Goal: Information Seeking & Learning: Learn about a topic

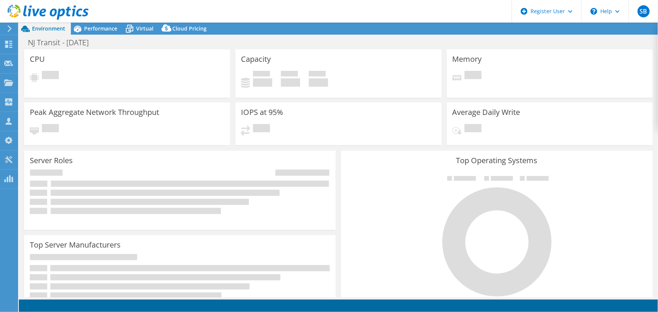
select select "EUFrankfurt"
select select "USD"
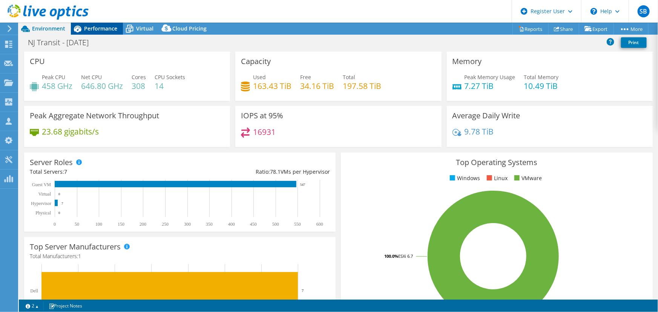
click at [99, 28] on span "Performance" at bounding box center [100, 28] width 33 height 7
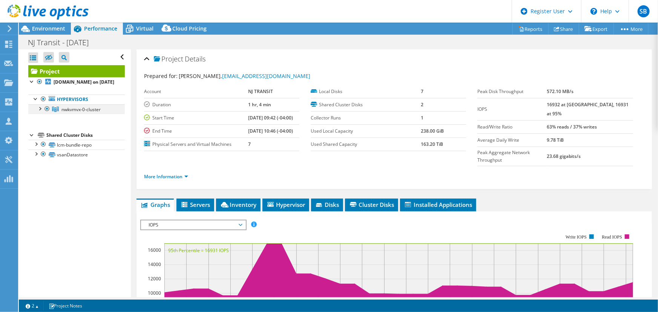
click at [40, 112] on div at bounding box center [40, 108] width 8 height 8
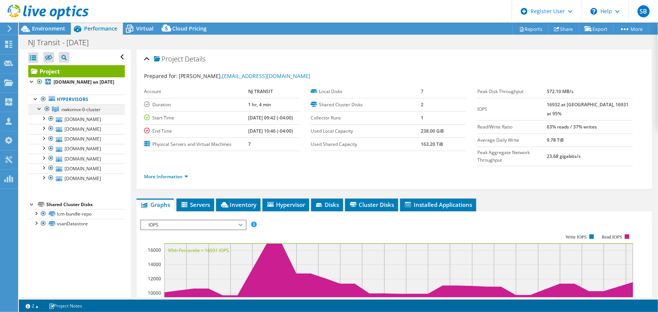
click at [39, 112] on div at bounding box center [40, 108] width 8 height 8
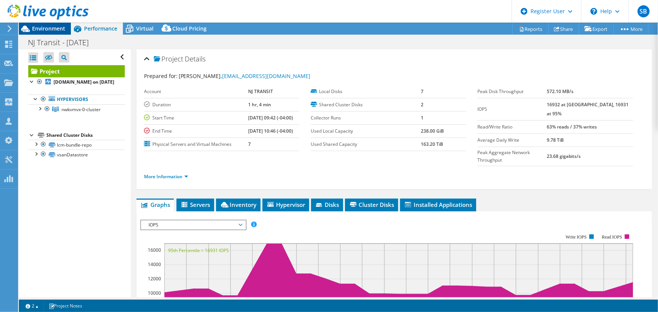
click at [43, 30] on span "Environment" at bounding box center [48, 28] width 33 height 7
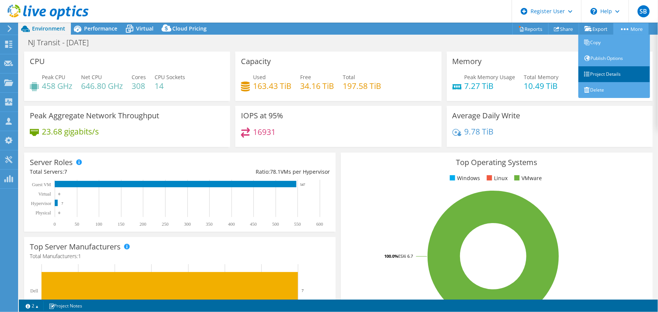
click at [613, 74] on link "Project Details" at bounding box center [615, 74] width 72 height 16
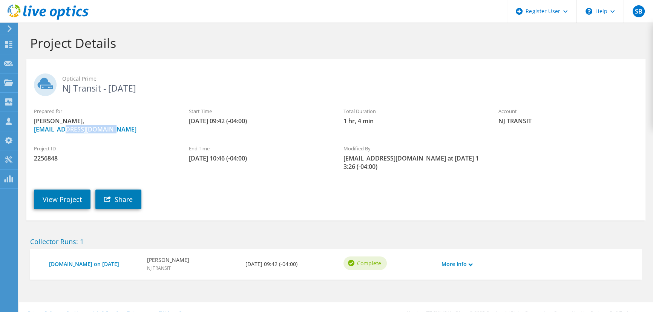
drag, startPoint x: 117, startPoint y: 132, endPoint x: 68, endPoint y: 134, distance: 49.1
click at [68, 134] on div "Prepared for William Gonzalez, WGonzalez@njtransit.com" at bounding box center [103, 121] width 155 height 34
copy link "@njtransit.com"
click at [5, 86] on use at bounding box center [8, 82] width 9 height 6
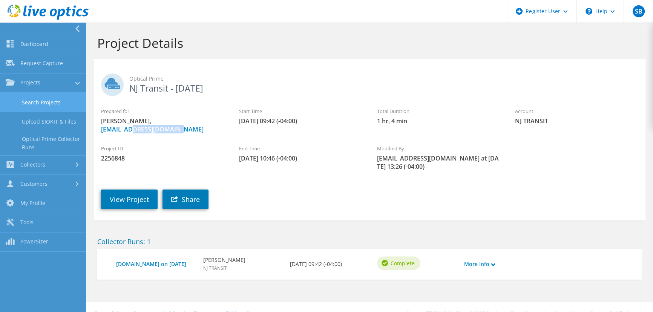
click at [38, 105] on link "Search Projects" at bounding box center [43, 102] width 86 height 19
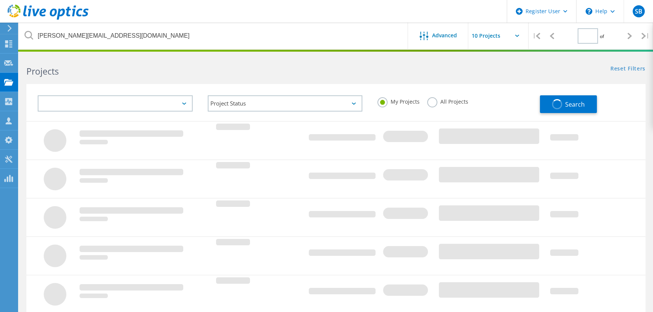
type input "1"
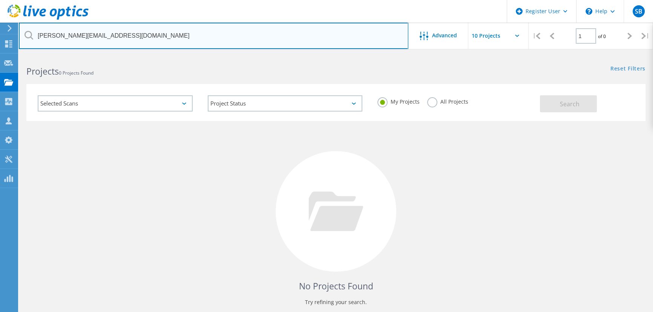
drag, startPoint x: 134, startPoint y: 35, endPoint x: 37, endPoint y: 38, distance: 97.8
click at [37, 38] on input "Adam_Grossman@hesaa.org" at bounding box center [214, 36] width 390 height 26
paste input "@njtransit.com"
type input "@njtransit.com"
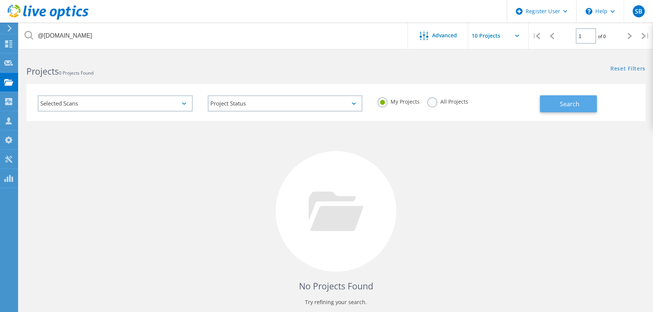
click at [553, 106] on button "Search" at bounding box center [568, 103] width 57 height 17
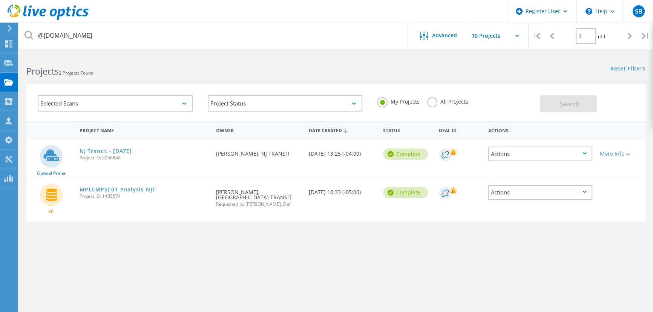
click at [430, 102] on label "All Projects" at bounding box center [447, 100] width 41 height 7
click at [0, 0] on input "All Projects" at bounding box center [0, 0] width 0 height 0
click at [575, 102] on span "Search" at bounding box center [570, 104] width 20 height 8
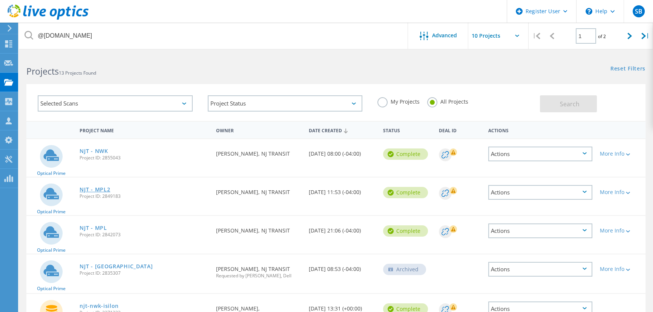
click at [93, 191] on link "NJT - MPL2" at bounding box center [95, 189] width 31 height 5
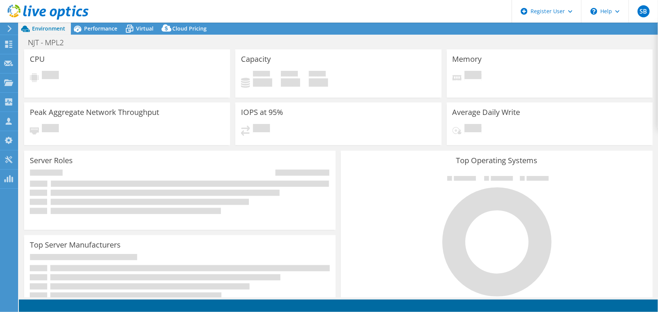
select select "USD"
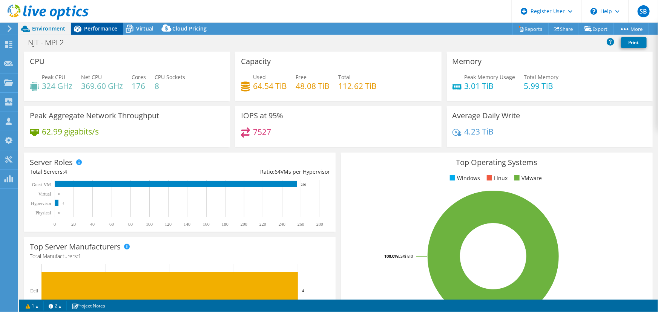
click at [98, 26] on span "Performance" at bounding box center [100, 28] width 33 height 7
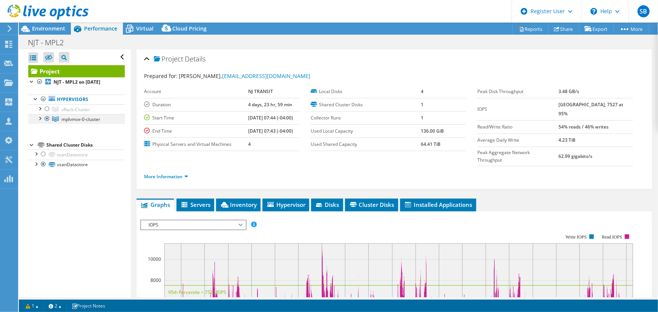
click at [39, 118] on div at bounding box center [40, 118] width 8 height 8
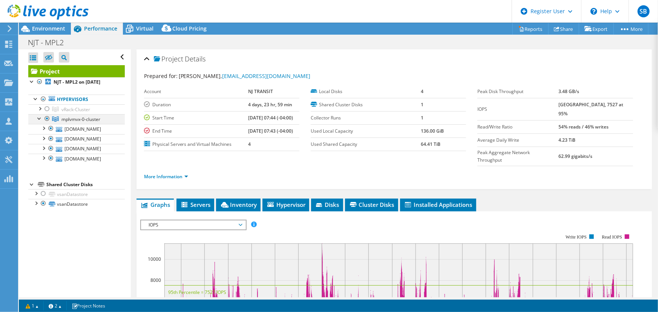
click at [40, 118] on div at bounding box center [40, 118] width 8 height 8
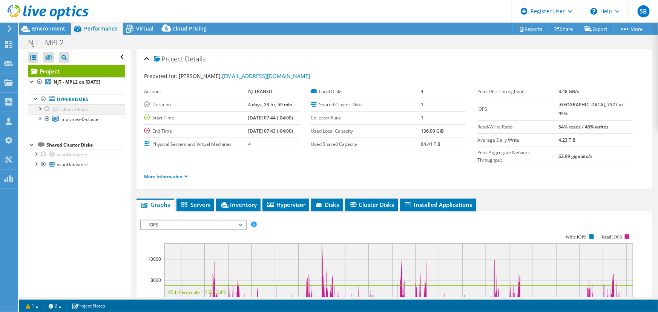
click at [40, 108] on div at bounding box center [40, 108] width 8 height 8
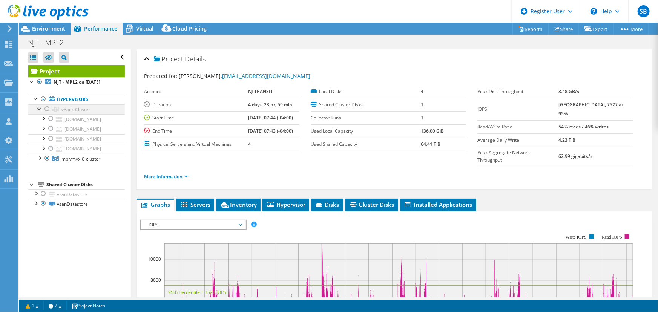
click at [40, 108] on div at bounding box center [40, 108] width 8 height 8
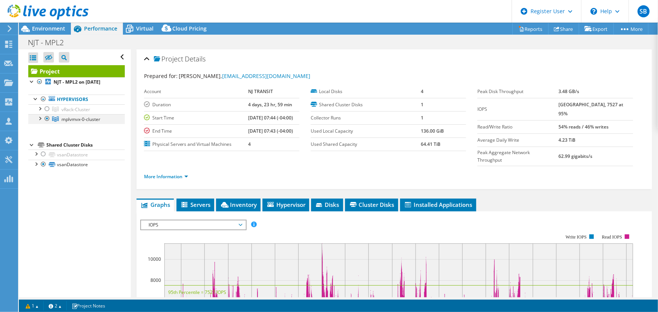
click at [38, 118] on div at bounding box center [40, 118] width 8 height 8
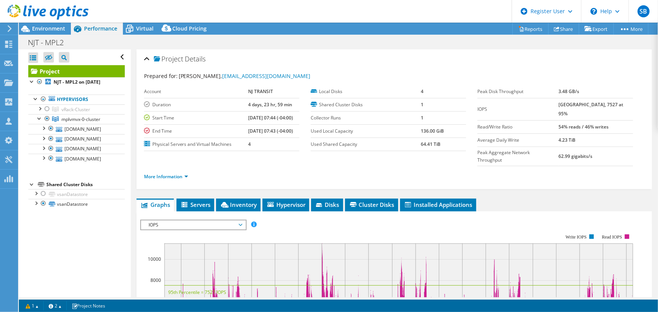
click at [265, 41] on div "NJT - MPL2 Print" at bounding box center [338, 42] width 639 height 14
click at [75, 128] on link "[DOMAIN_NAME]" at bounding box center [76, 129] width 97 height 10
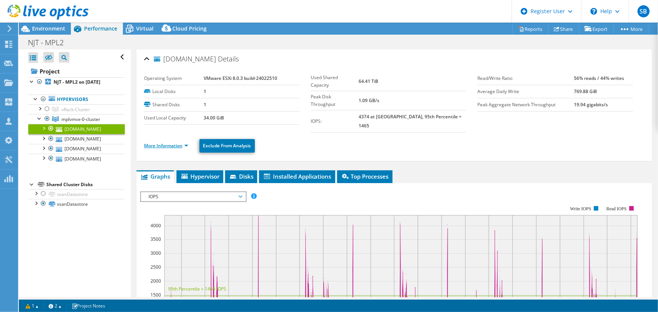
click at [148, 143] on link "More Information" at bounding box center [166, 146] width 44 height 6
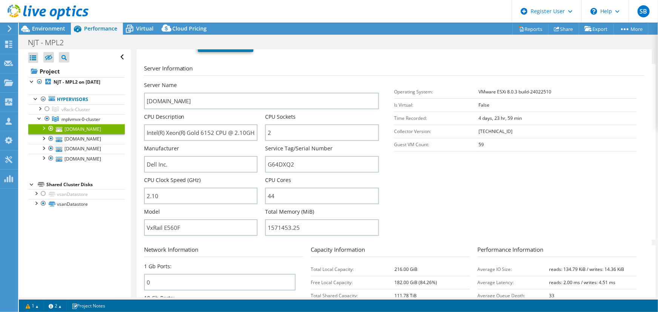
scroll to position [103, 0]
click at [57, 31] on span "Environment" at bounding box center [48, 28] width 33 height 7
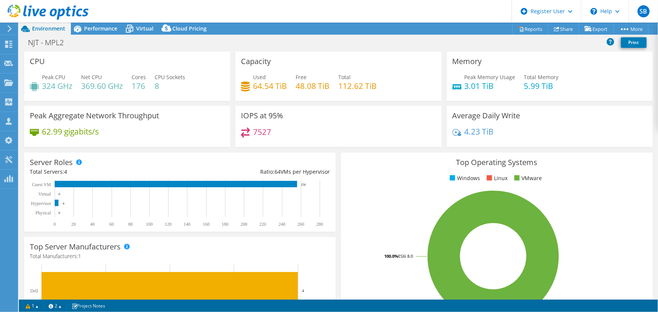
click at [218, 49] on div "NJT - MPL2 Print" at bounding box center [338, 43] width 639 height 16
click at [96, 24] on div "Performance" at bounding box center [97, 29] width 52 height 12
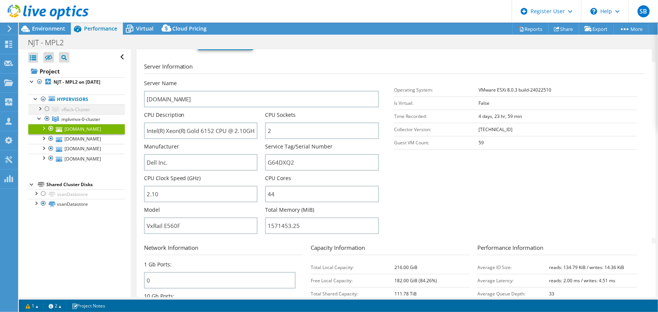
click at [46, 108] on div at bounding box center [47, 108] width 8 height 9
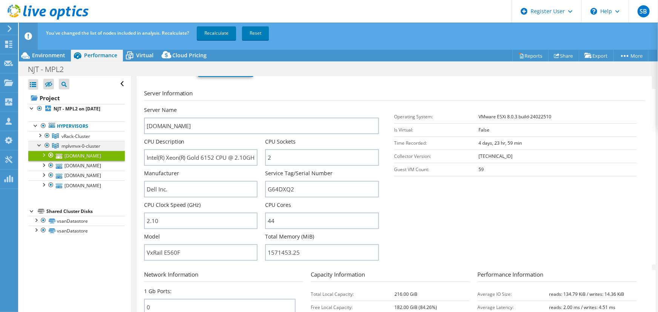
click at [47, 146] on div at bounding box center [47, 145] width 8 height 9
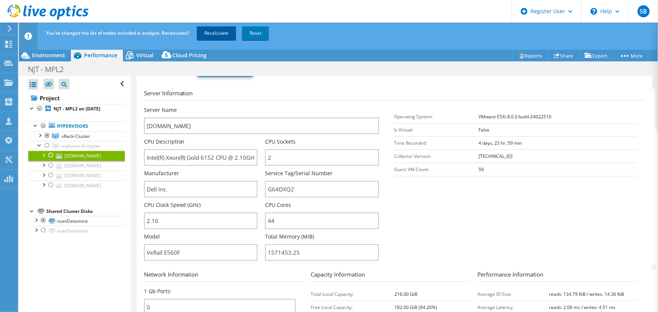
click at [218, 37] on link "Recalculate" at bounding box center [216, 33] width 39 height 14
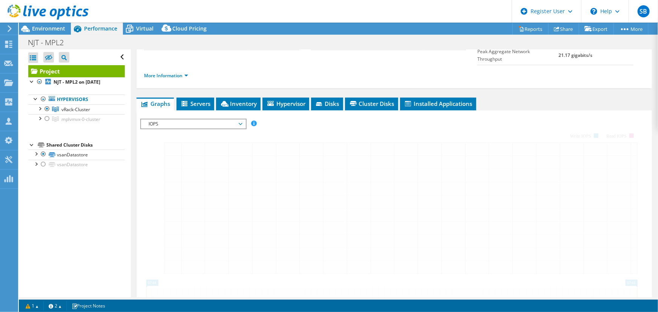
scroll to position [123, 0]
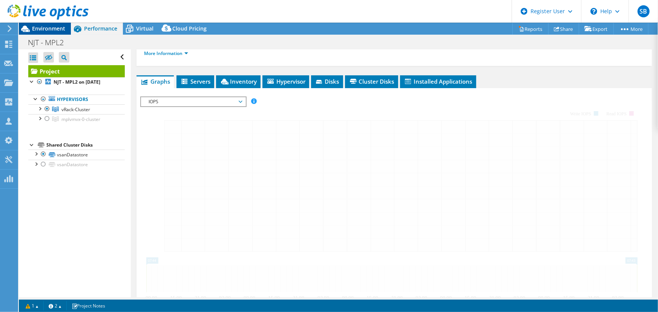
click at [54, 29] on span "Environment" at bounding box center [48, 28] width 33 height 7
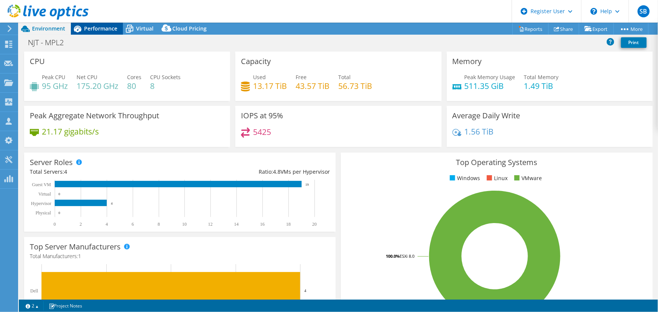
click at [91, 29] on span "Performance" at bounding box center [100, 28] width 33 height 7
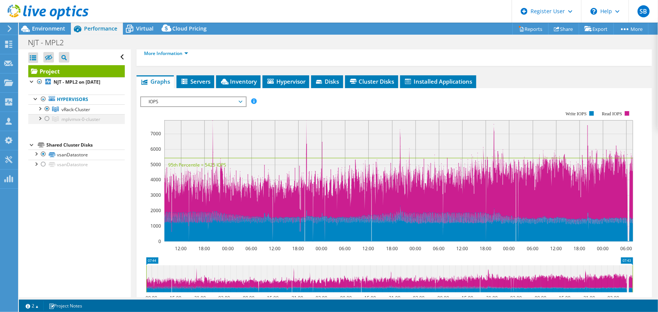
click at [47, 120] on div at bounding box center [47, 118] width 8 height 9
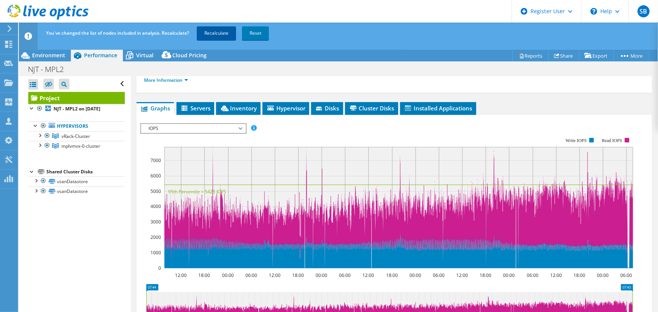
click at [210, 34] on link "Recalculate" at bounding box center [216, 33] width 39 height 14
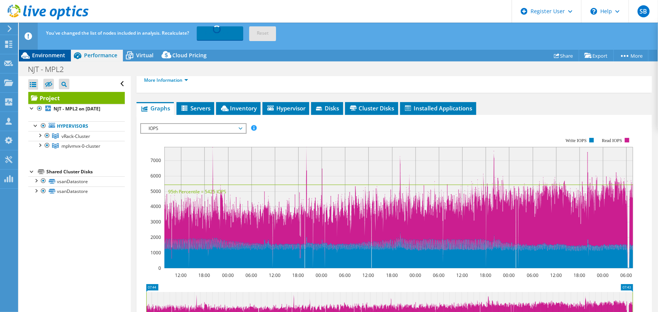
click at [43, 57] on span "Environment" at bounding box center [48, 55] width 33 height 7
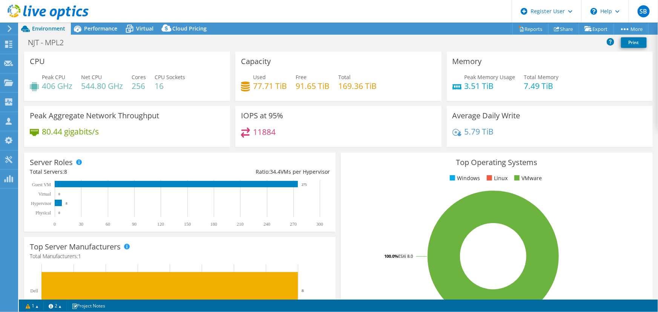
click at [329, 48] on div "NJT - MPL2 Print" at bounding box center [338, 42] width 639 height 14
click at [96, 26] on span "Performance" at bounding box center [100, 28] width 33 height 7
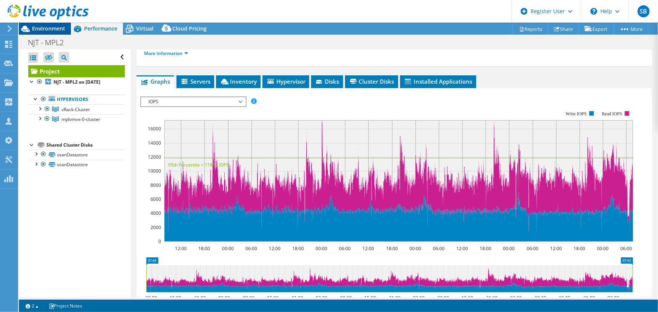
click at [51, 26] on span "Environment" at bounding box center [48, 28] width 33 height 7
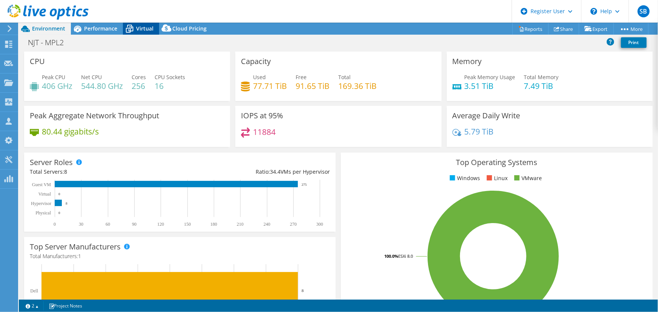
click at [139, 26] on span "Virtual" at bounding box center [144, 28] width 17 height 7
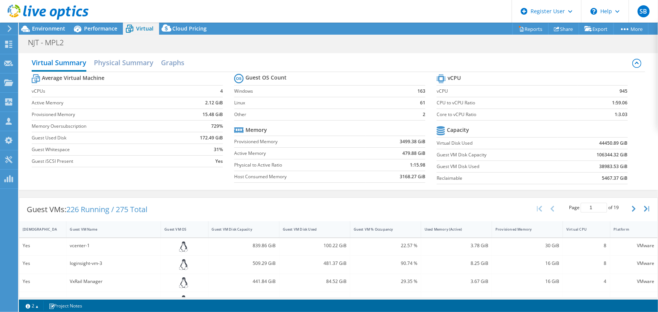
click at [192, 9] on header "SB Dell User Silviu Borza Silviu.Borza@dell.com Dell My Profile Log Out \n Help…" at bounding box center [329, 11] width 658 height 23
click at [45, 27] on span "Environment" at bounding box center [48, 28] width 33 height 7
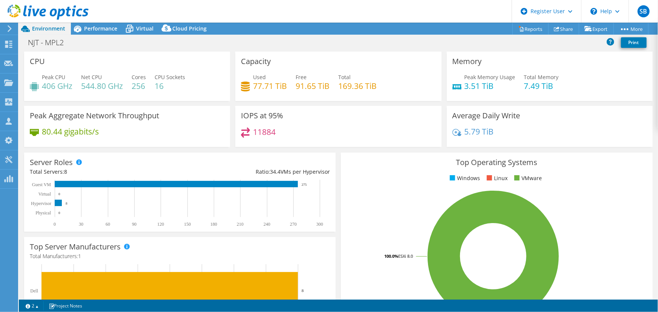
click at [119, 46] on div "NJT - MPL2 Print" at bounding box center [338, 42] width 639 height 14
click at [89, 26] on span "Performance" at bounding box center [100, 28] width 33 height 7
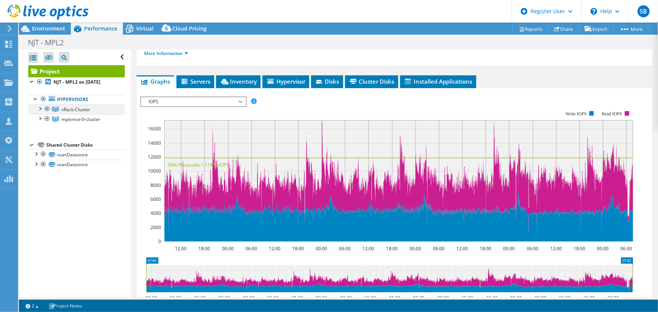
click at [47, 110] on div at bounding box center [47, 108] width 8 height 9
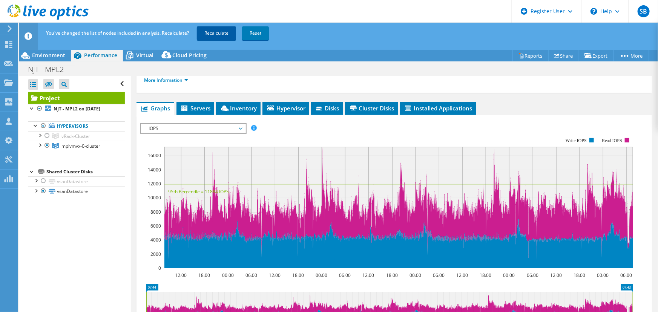
click at [203, 28] on link "Recalculate" at bounding box center [216, 33] width 39 height 14
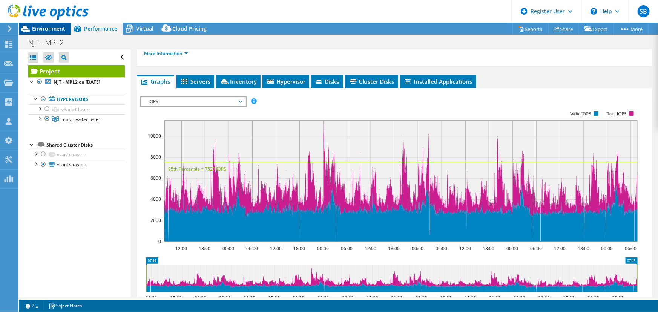
click at [48, 29] on span "Environment" at bounding box center [48, 28] width 33 height 7
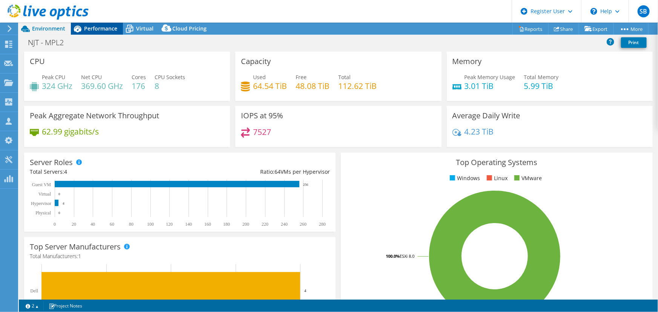
click at [102, 27] on span "Performance" at bounding box center [100, 28] width 33 height 7
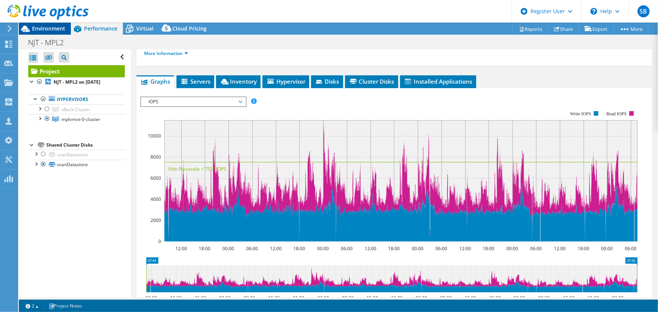
click at [41, 29] on span "Environment" at bounding box center [48, 28] width 33 height 7
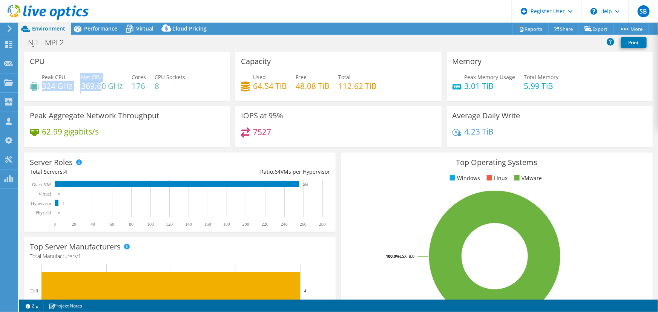
drag, startPoint x: 100, startPoint y: 88, endPoint x: 41, endPoint y: 89, distance: 58.5
click at [41, 89] on div "Peak CPU 324 GHz Net CPU 369.60 GHz Cores 176 CPU Sockets 8" at bounding box center [127, 85] width 195 height 25
click at [42, 89] on h4 "324 GHz" at bounding box center [57, 86] width 31 height 8
click at [247, 14] on header "SB Dell User Silviu Borza Silviu.Borza@dell.com Dell My Profile Log Out \n Help…" at bounding box center [329, 11] width 658 height 23
click at [94, 30] on span "Performance" at bounding box center [100, 28] width 33 height 7
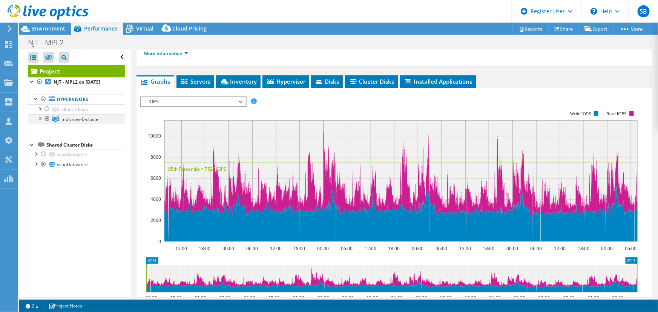
click at [40, 118] on div at bounding box center [40, 118] width 8 height 8
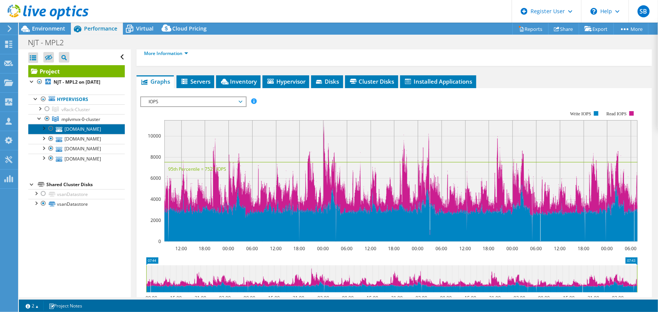
click at [86, 131] on link "[DOMAIN_NAME]" at bounding box center [76, 129] width 97 height 10
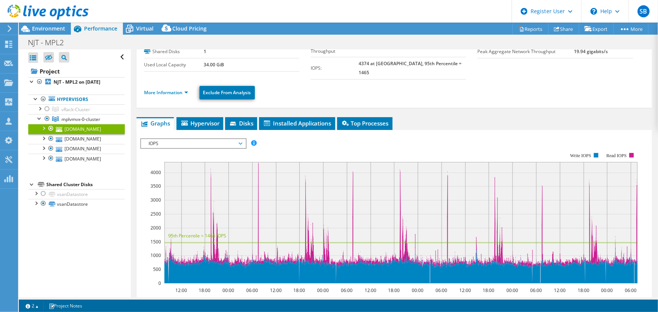
scroll to position [0, 0]
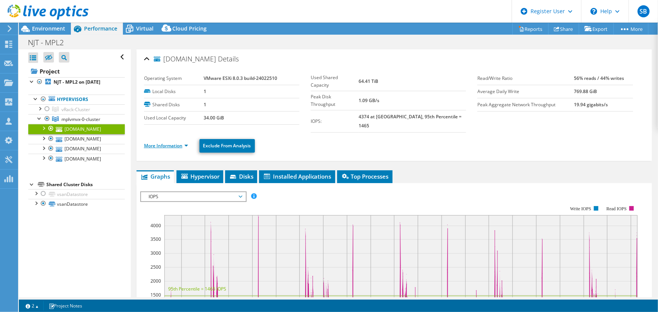
click at [160, 143] on link "More Information" at bounding box center [166, 146] width 44 height 6
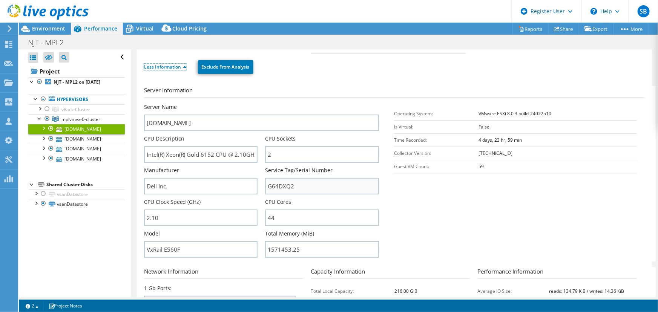
scroll to position [68, 0]
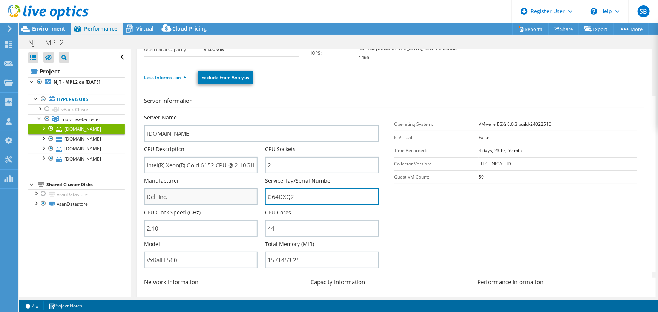
drag, startPoint x: 301, startPoint y: 190, endPoint x: 247, endPoint y: 189, distance: 53.6
click at [247, 114] on div "Server Name r1n5.mplvxrack01.njt.gov CPU Description Intel(R) Xeon(R) Gold 6152…" at bounding box center [265, 114] width 243 height 0
click at [46, 31] on span "Environment" at bounding box center [48, 28] width 33 height 7
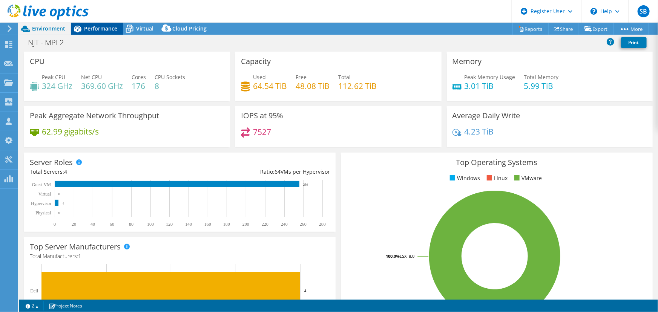
click at [96, 28] on span "Performance" at bounding box center [100, 28] width 33 height 7
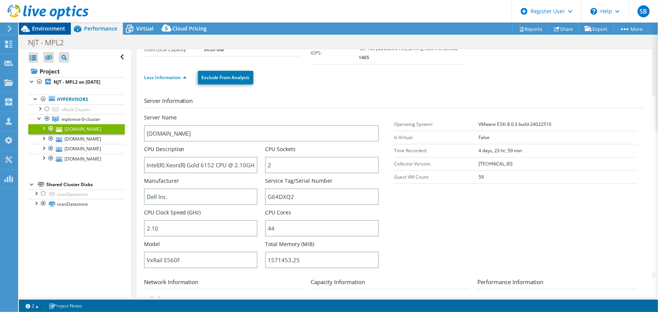
click at [49, 30] on span "Environment" at bounding box center [48, 28] width 33 height 7
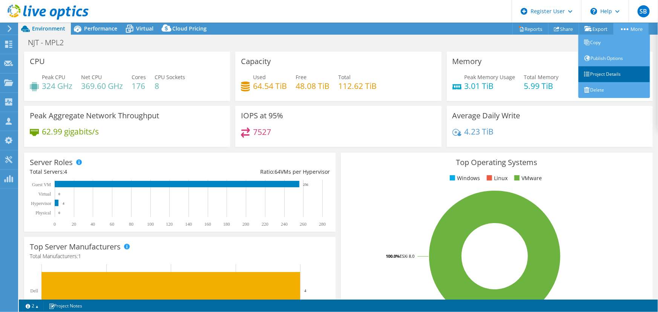
click at [611, 73] on link "Project Details" at bounding box center [615, 74] width 72 height 16
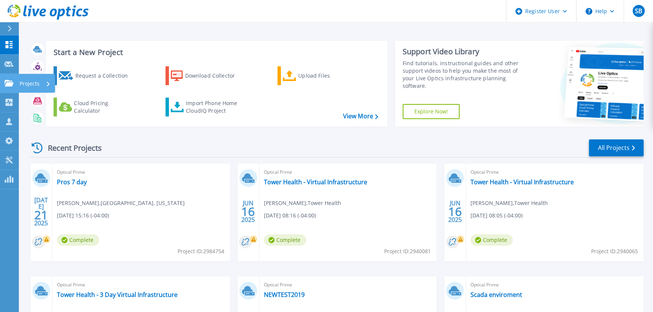
click at [14, 83] on div "Projects" at bounding box center [22, 83] width 35 height 7
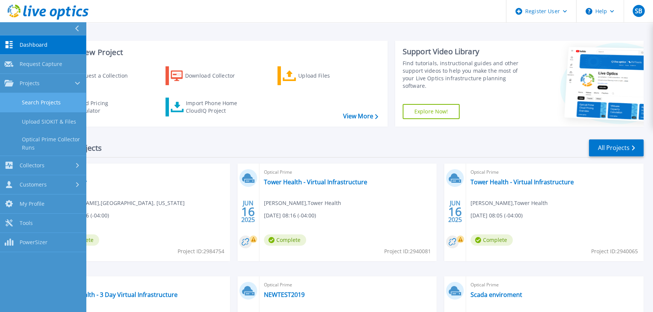
click at [27, 106] on link "Search Projects" at bounding box center [43, 102] width 86 height 19
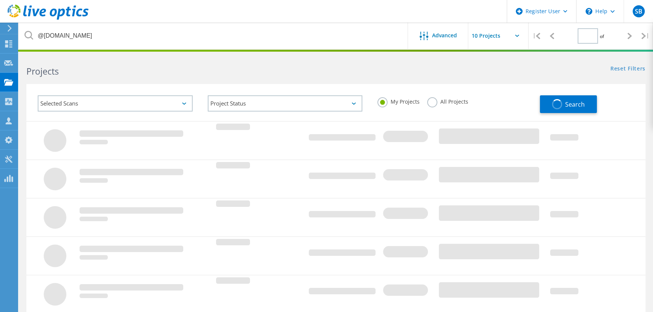
type input "1"
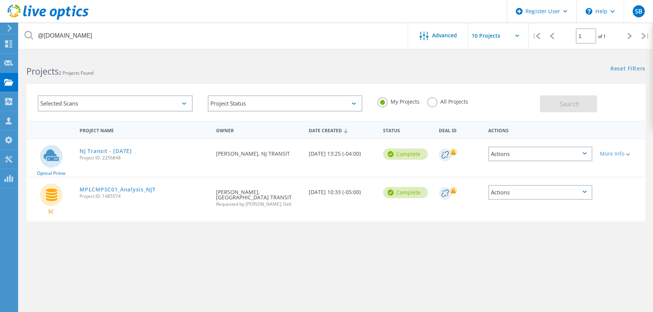
click at [441, 103] on label "All Projects" at bounding box center [447, 100] width 41 height 7
click at [0, 0] on input "All Projects" at bounding box center [0, 0] width 0 height 0
click at [552, 102] on button "Search" at bounding box center [568, 103] width 57 height 17
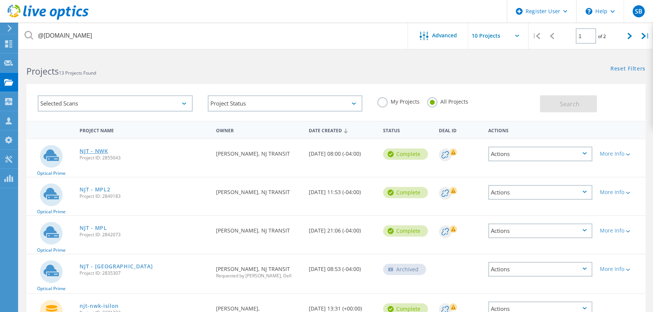
click at [98, 149] on link "NJT - NWK" at bounding box center [94, 151] width 28 height 5
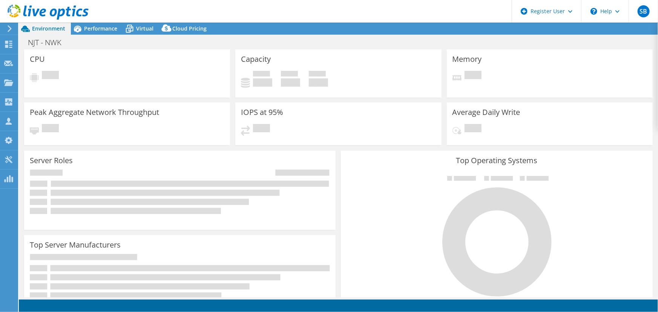
select select "USD"
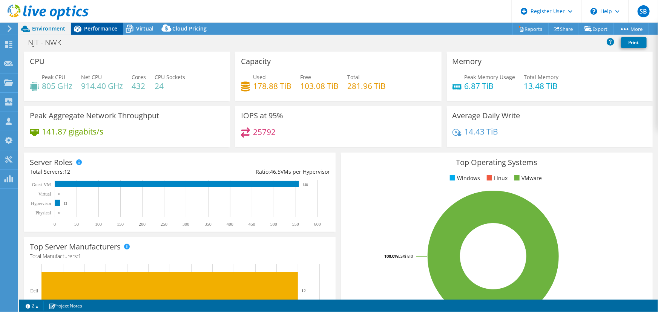
drag, startPoint x: 91, startPoint y: 31, endPoint x: 117, endPoint y: 30, distance: 26.4
click at [91, 31] on span "Performance" at bounding box center [100, 28] width 33 height 7
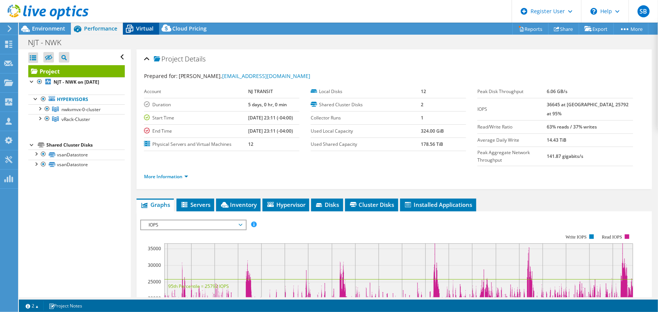
click at [140, 30] on span "Virtual" at bounding box center [144, 28] width 17 height 7
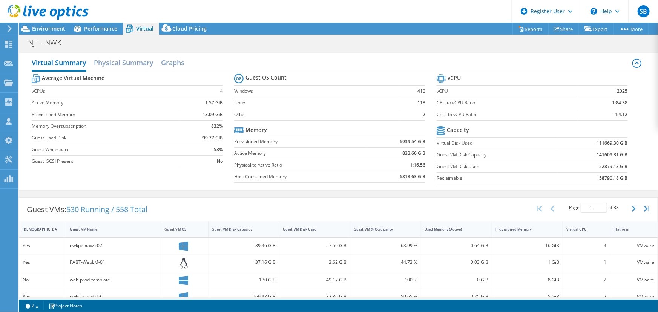
click at [366, 131] on td at bounding box center [396, 130] width 60 height 12
click at [40, 27] on span "Environment" at bounding box center [48, 28] width 33 height 7
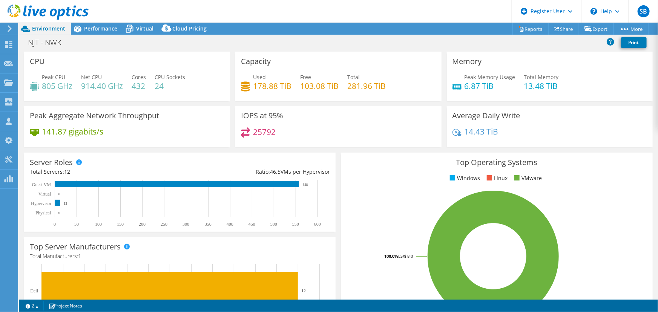
click at [177, 8] on header "SB Dell User Silviu Borza Silviu.Borza@dell.com Dell My Profile Log Out \n Help…" at bounding box center [329, 11] width 658 height 23
click at [101, 27] on span "Performance" at bounding box center [100, 28] width 33 height 7
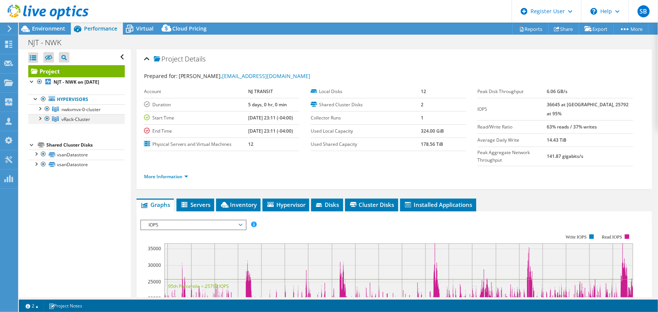
click at [41, 117] on div at bounding box center [40, 118] width 8 height 8
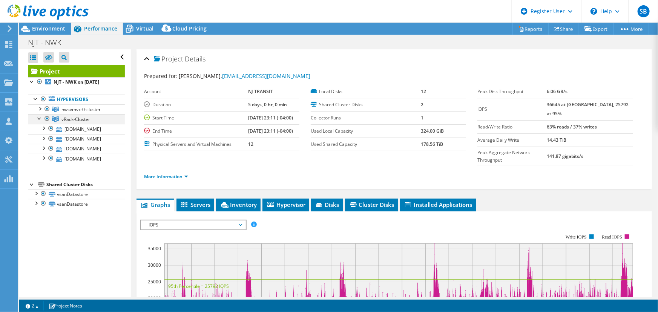
click at [41, 117] on div at bounding box center [40, 118] width 8 height 8
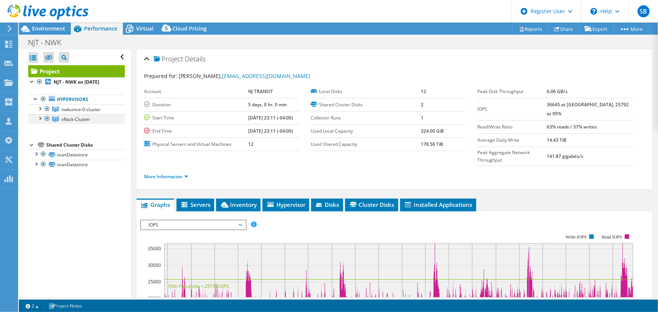
click at [46, 119] on div at bounding box center [47, 118] width 8 height 9
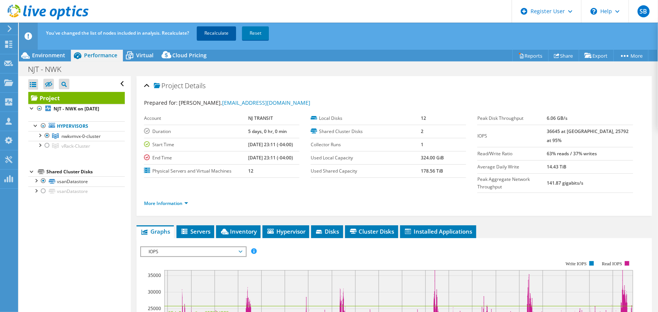
click at [216, 36] on link "Recalculate" at bounding box center [216, 33] width 39 height 14
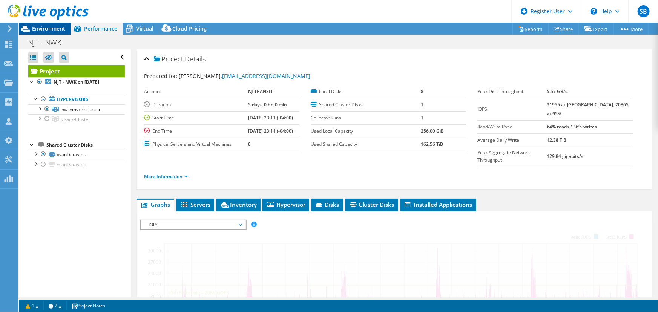
click at [55, 33] on div "Environment" at bounding box center [45, 29] width 52 height 12
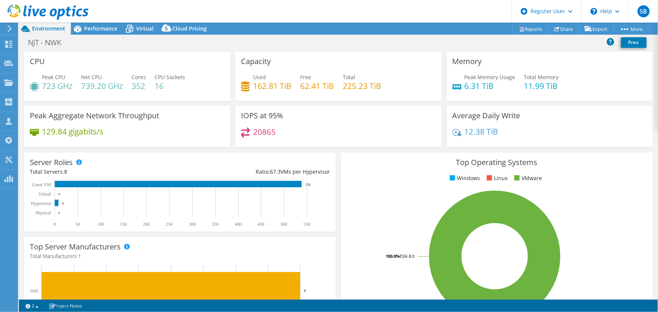
click at [76, 87] on div "Peak CPU 723 GHz Net CPU 739.20 GHz Cores 352 CPU Sockets 16" at bounding box center [127, 85] width 195 height 25
drag, startPoint x: 76, startPoint y: 87, endPoint x: 116, endPoint y: 88, distance: 40.4
click at [116, 88] on div "Peak CPU 723 GHz Net CPU 739.20 GHz Cores 352 CPU Sockets 16" at bounding box center [127, 85] width 195 height 25
click at [116, 88] on h4 "739.20 GHz" at bounding box center [102, 86] width 42 height 8
click at [479, 84] on h4 "6.31 TiB" at bounding box center [490, 86] width 51 height 8
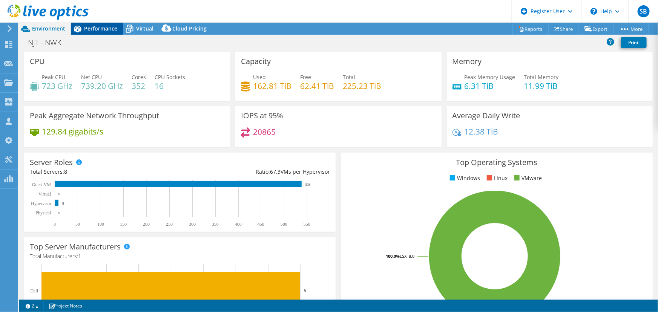
click at [103, 26] on span "Performance" at bounding box center [100, 28] width 33 height 7
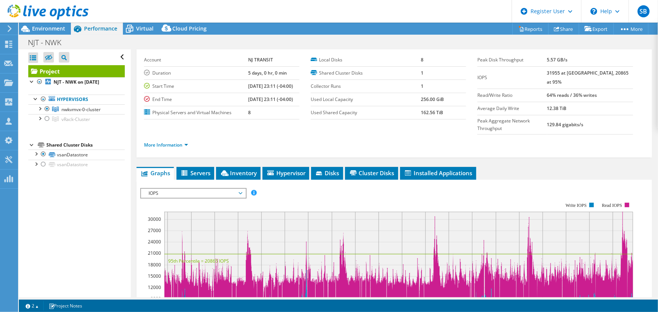
scroll to position [68, 0]
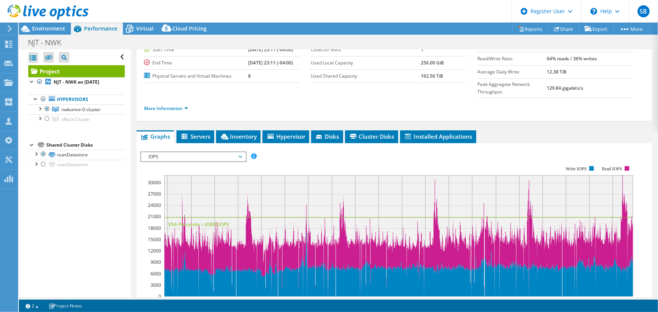
click at [220, 152] on span "IOPS" at bounding box center [193, 156] width 97 height 9
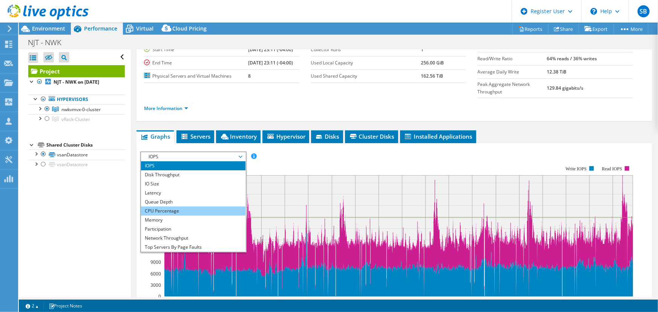
click at [169, 207] on li "CPU Percentage" at bounding box center [193, 211] width 104 height 9
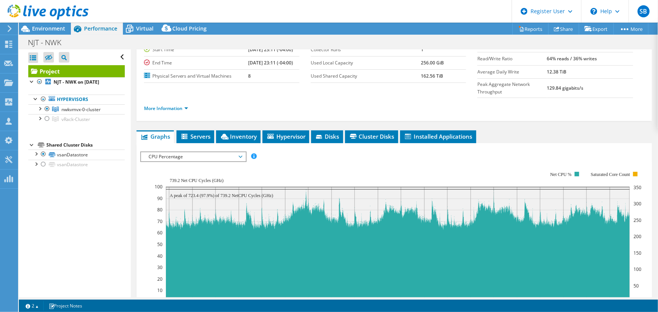
click at [201, 152] on span "CPU Percentage" at bounding box center [193, 156] width 97 height 9
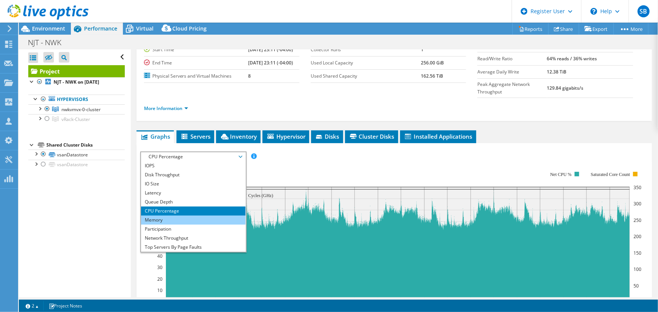
click at [171, 216] on li "Memory" at bounding box center [193, 220] width 104 height 9
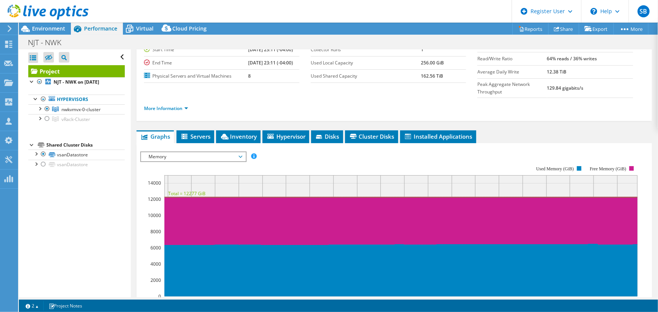
click at [191, 152] on span "Memory" at bounding box center [193, 156] width 97 height 9
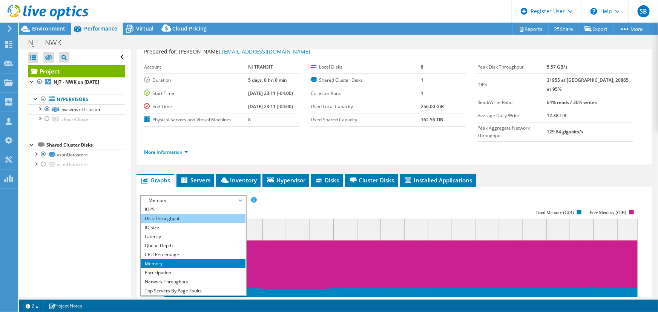
scroll to position [0, 0]
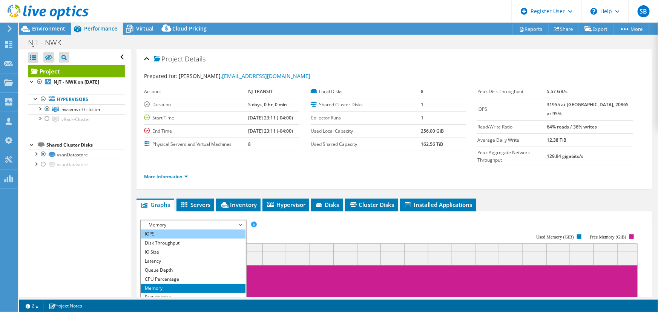
click at [163, 230] on li "IOPS" at bounding box center [193, 234] width 104 height 9
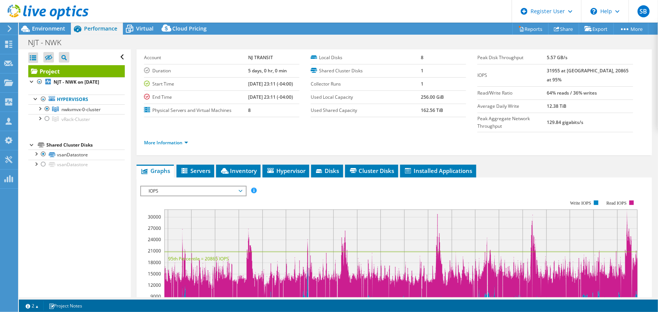
scroll to position [68, 0]
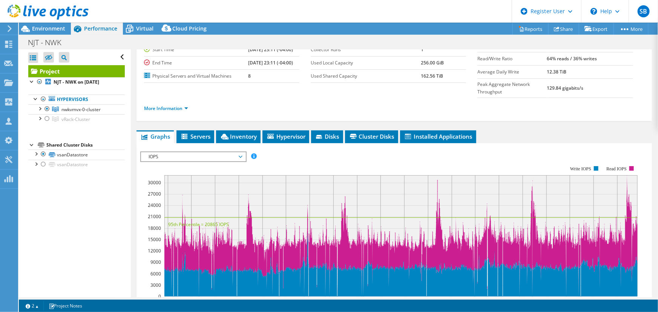
click at [188, 152] on span "IOPS" at bounding box center [193, 156] width 97 height 9
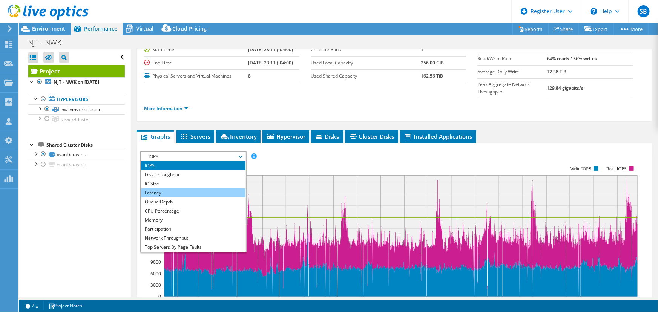
click at [167, 189] on li "Latency" at bounding box center [193, 193] width 104 height 9
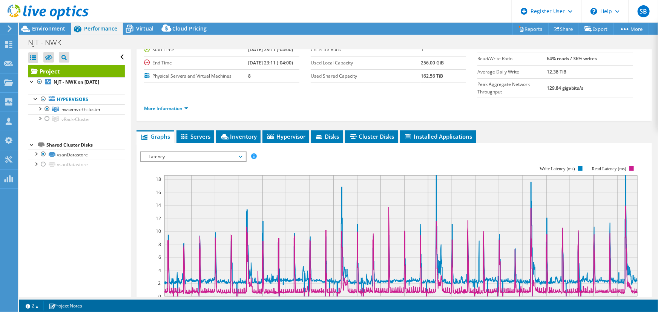
click at [306, 156] on rect at bounding box center [389, 231] width 498 height 151
click at [53, 33] on div "Environment" at bounding box center [45, 29] width 52 height 12
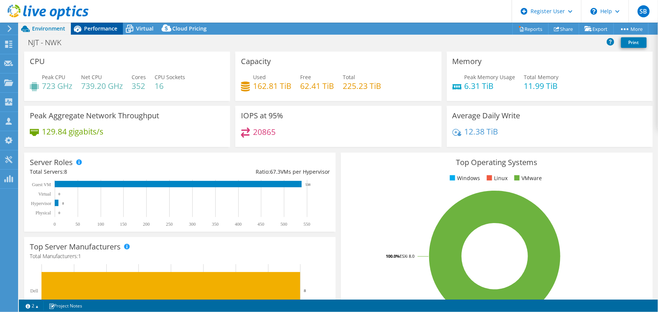
click at [80, 32] on icon at bounding box center [77, 28] width 13 height 13
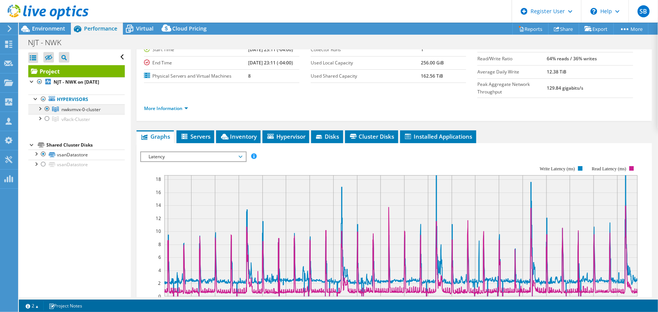
click at [41, 106] on div at bounding box center [40, 108] width 8 height 8
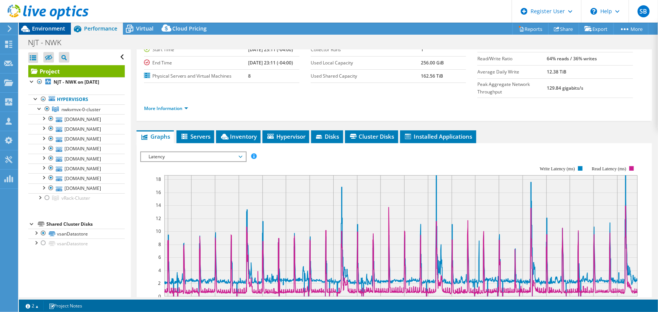
click at [47, 31] on span "Environment" at bounding box center [48, 28] width 33 height 7
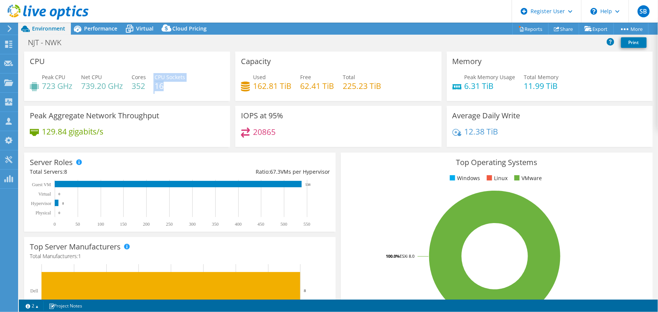
drag, startPoint x: 172, startPoint y: 86, endPoint x: 148, endPoint y: 86, distance: 23.8
click at [148, 86] on div "Peak CPU 723 GHz Net CPU 739.20 GHz Cores 352 CPU Sockets 16" at bounding box center [127, 85] width 195 height 25
click at [148, 85] on div "Peak CPU 723 GHz Net CPU 739.20 GHz Cores 352 CPU Sockets 16" at bounding box center [127, 85] width 195 height 25
drag, startPoint x: 156, startPoint y: 85, endPoint x: 165, endPoint y: 86, distance: 9.5
click at [165, 86] on h4 "16" at bounding box center [170, 86] width 31 height 8
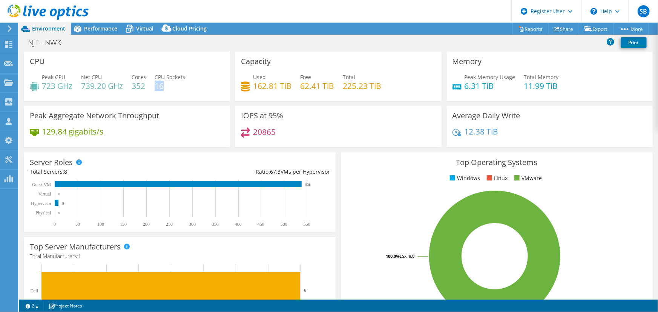
click at [165, 86] on h4 "16" at bounding box center [170, 86] width 31 height 8
click at [106, 28] on span "Performance" at bounding box center [100, 28] width 33 height 7
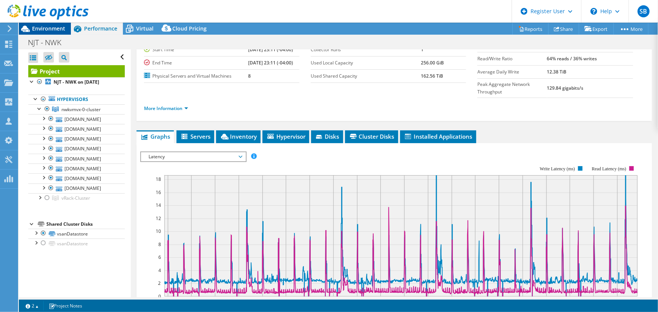
click at [49, 29] on span "Environment" at bounding box center [48, 28] width 33 height 7
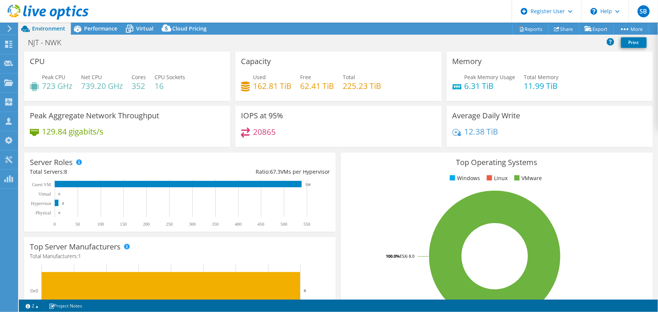
click at [243, 16] on header "SB Dell User Silviu Borza Silviu.Borza@dell.com Dell My Profile Log Out \n Help…" at bounding box center [329, 11] width 658 height 23
click at [98, 32] on div "Performance" at bounding box center [97, 29] width 52 height 12
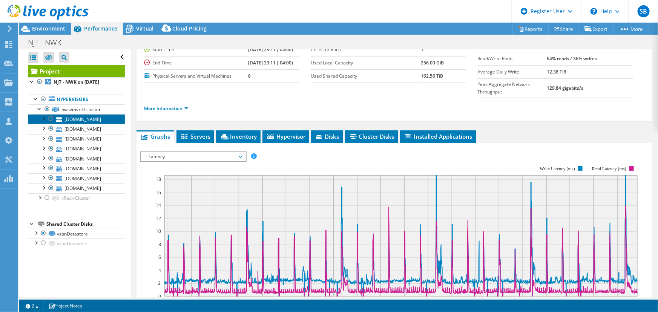
click at [92, 120] on link "r1n11.nwkvxrack01.njt.gov" at bounding box center [76, 119] width 97 height 10
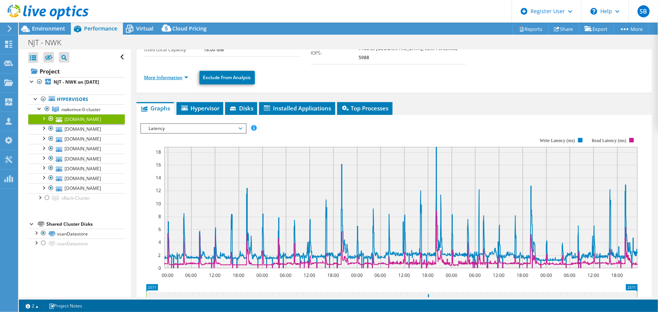
click at [166, 74] on link "More Information" at bounding box center [166, 77] width 44 height 6
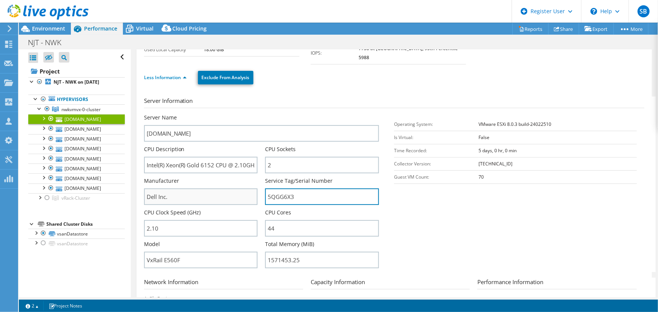
drag, startPoint x: 260, startPoint y: 184, endPoint x: 248, endPoint y: 183, distance: 11.4
click at [248, 114] on div "Server Name r1n11.nwkvxrack01.njt.gov CPU Description Intel(R) Xeon(R) Gold 615…" at bounding box center [265, 114] width 243 height 0
click at [249, 8] on header "SB Dell User Silviu Borza Silviu.Borza@dell.com Dell My Profile Log Out \n Help…" at bounding box center [329, 11] width 658 height 23
click at [55, 29] on span "Environment" at bounding box center [48, 28] width 33 height 7
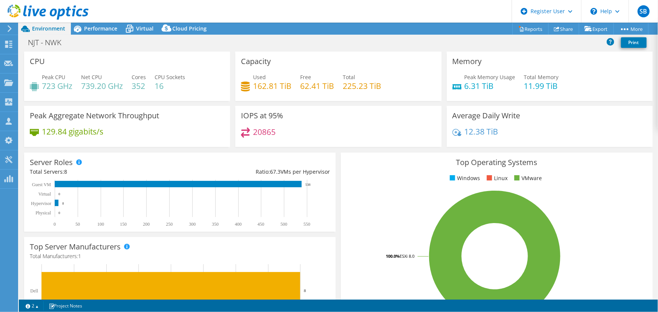
click at [47, 29] on span "Environment" at bounding box center [48, 28] width 33 height 7
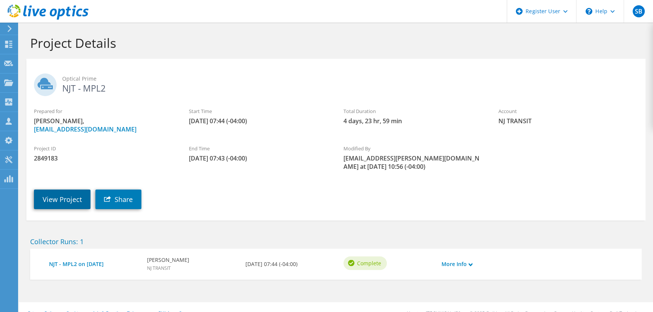
click at [66, 200] on link "View Project" at bounding box center [62, 200] width 57 height 20
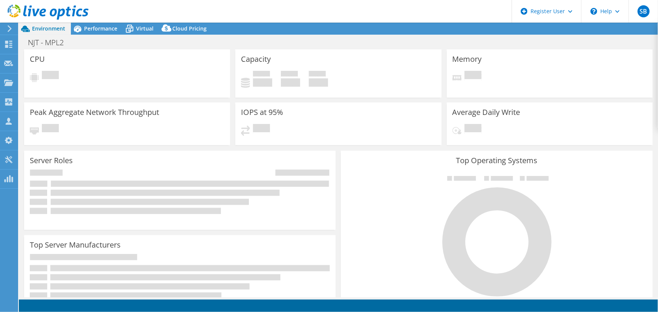
select select "USD"
